Goal: Task Accomplishment & Management: Use online tool/utility

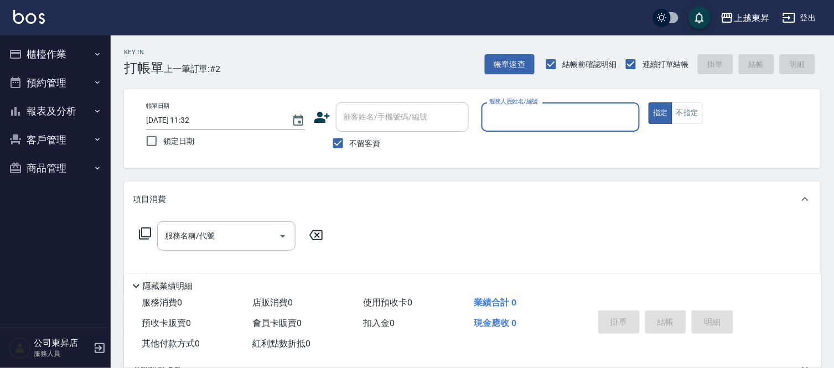
type input "ㄙ"
type input "支援-19"
type button "true"
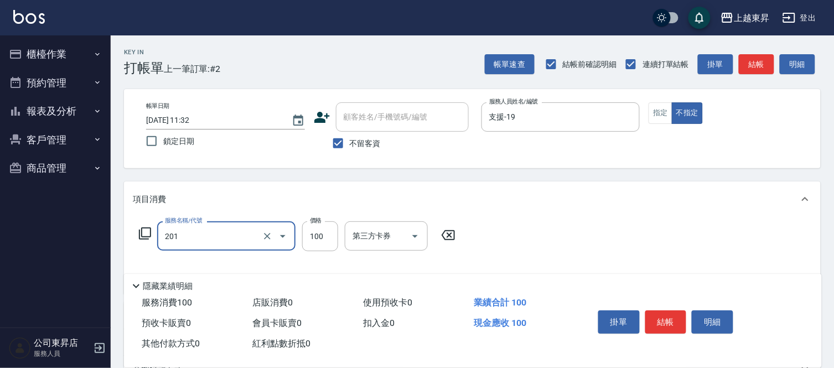
type input "洗髮[100](201)"
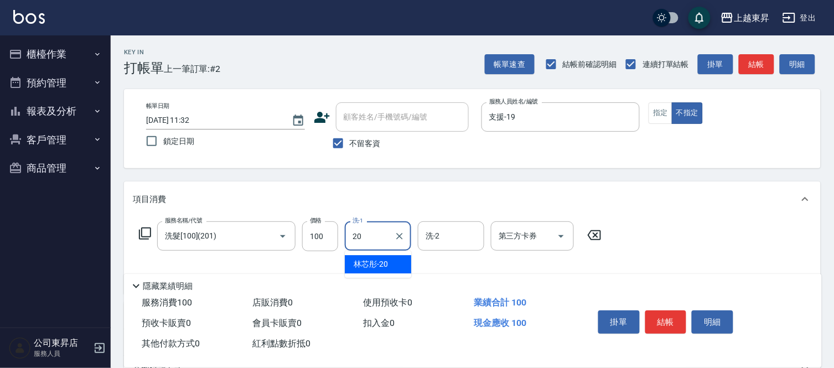
type input "林芯彤-20"
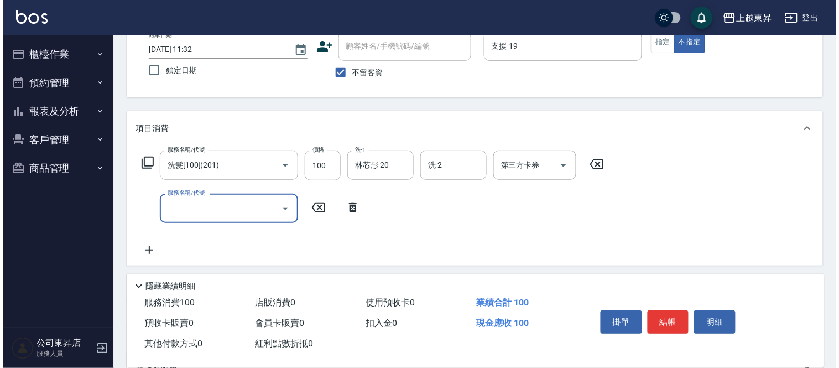
scroll to position [123, 0]
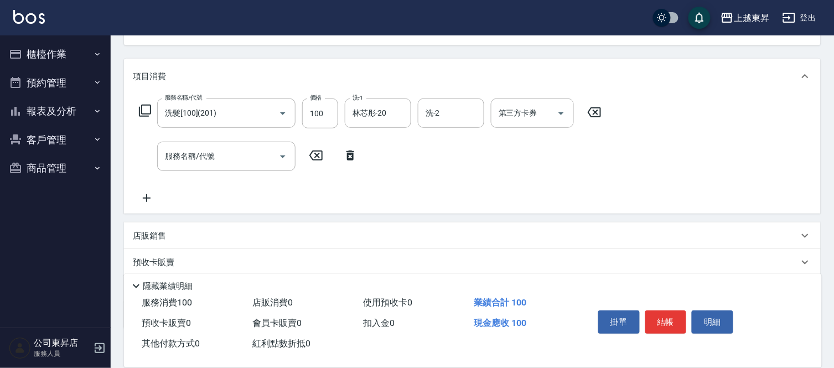
click at [350, 155] on icon at bounding box center [350, 155] width 28 height 13
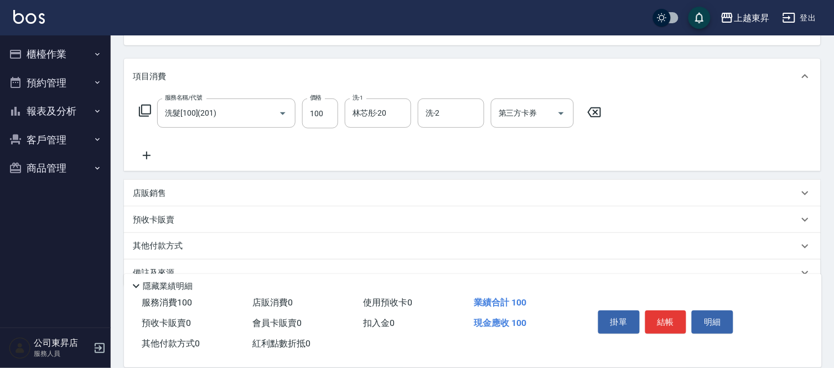
click at [135, 113] on div "服務名稱/代號 洗髮[100](201) 服務名稱/代號 價格 100 價格 洗-1 林芯彤-20 洗-1 洗-2 洗-2 第三方卡券 第三方卡券" at bounding box center [370, 113] width 475 height 30
click at [138, 112] on icon at bounding box center [144, 110] width 13 height 13
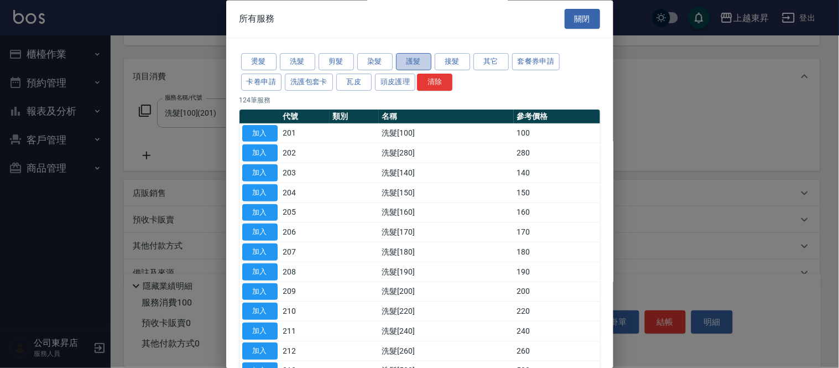
click at [402, 59] on button "護髮" at bounding box center [413, 62] width 35 height 17
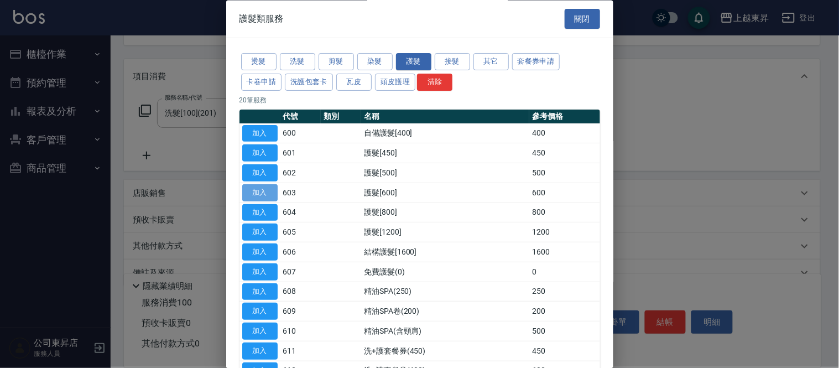
click at [260, 196] on button "加入" at bounding box center [259, 192] width 35 height 17
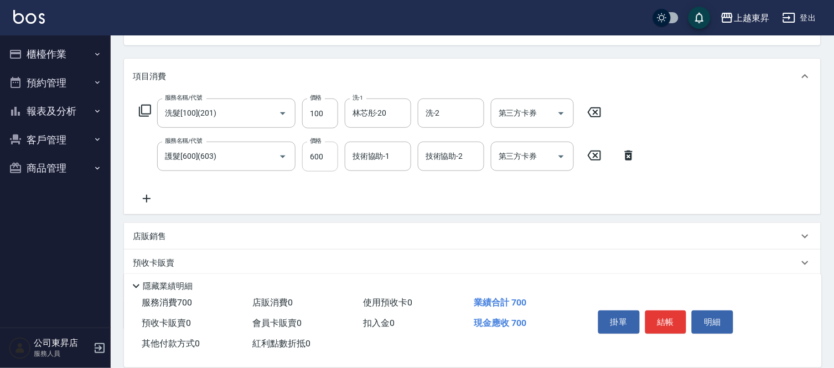
click at [324, 160] on input "600" at bounding box center [320, 157] width 36 height 30
type input "799"
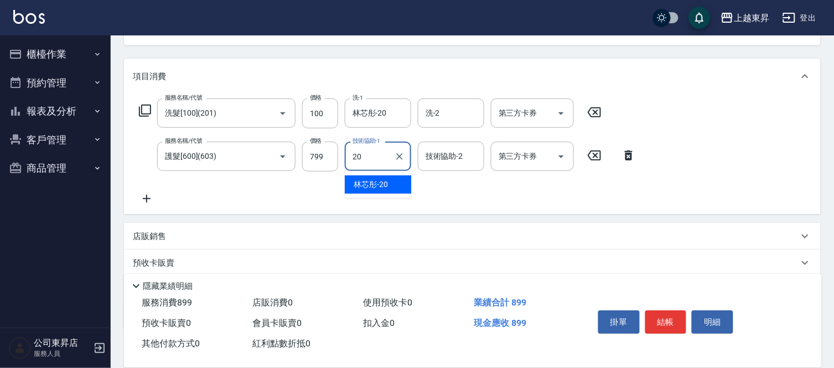
type input "林芯彤-20"
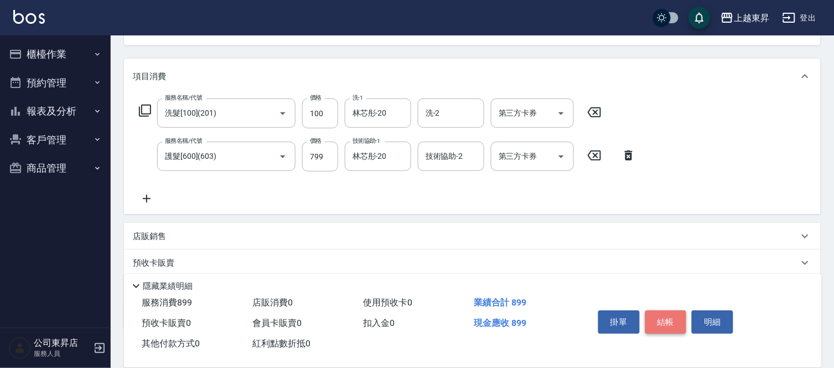
click at [666, 313] on button "結帳" at bounding box center [665, 321] width 41 height 23
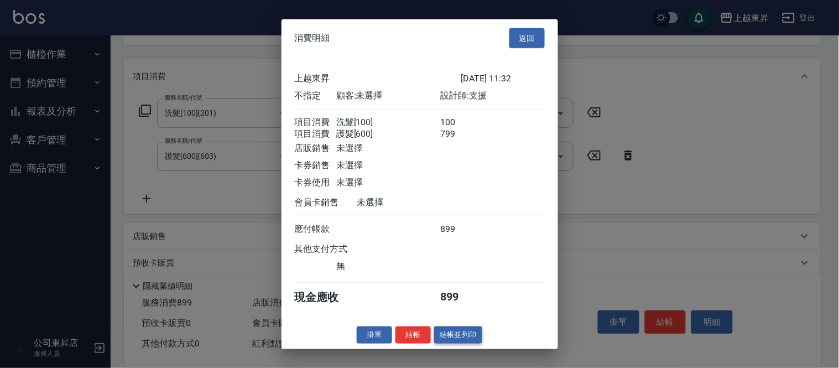
click at [476, 334] on button "結帳並列印" at bounding box center [458, 334] width 48 height 17
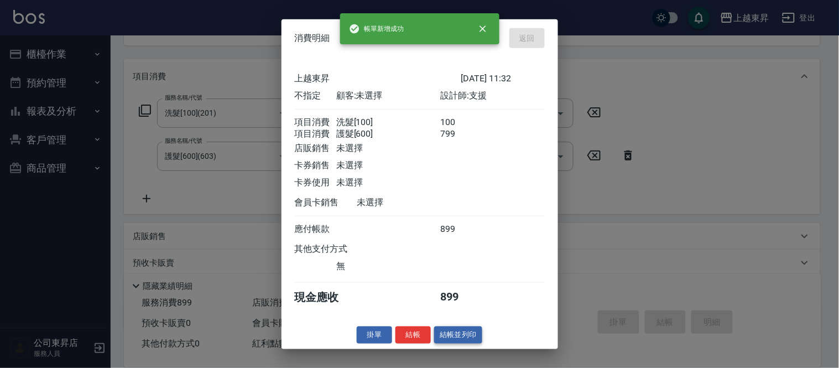
type input "[DATE] 11:33"
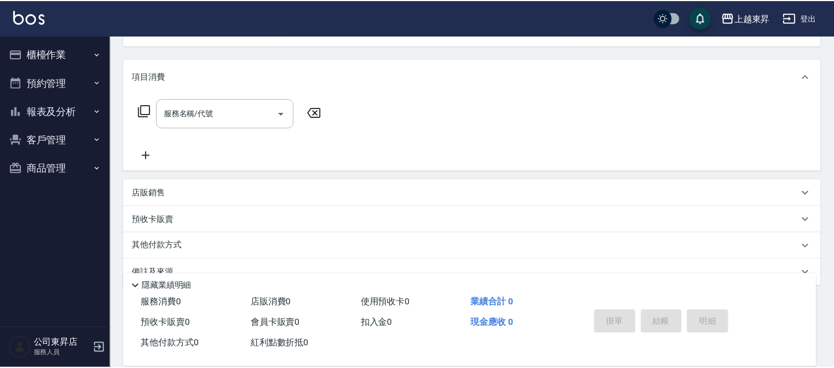
scroll to position [107, 0]
